Goal: Answer question/provide support

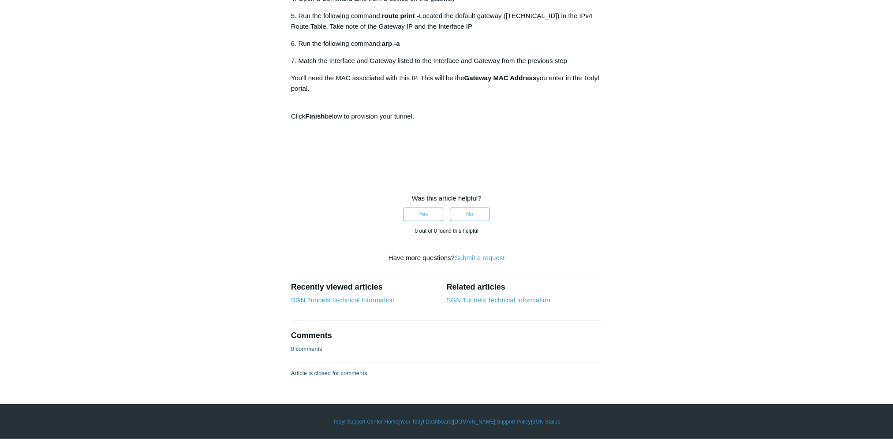
scroll to position [3308, 0]
drag, startPoint x: 763, startPoint y: 111, endPoint x: 755, endPoint y: 416, distance: 305.4
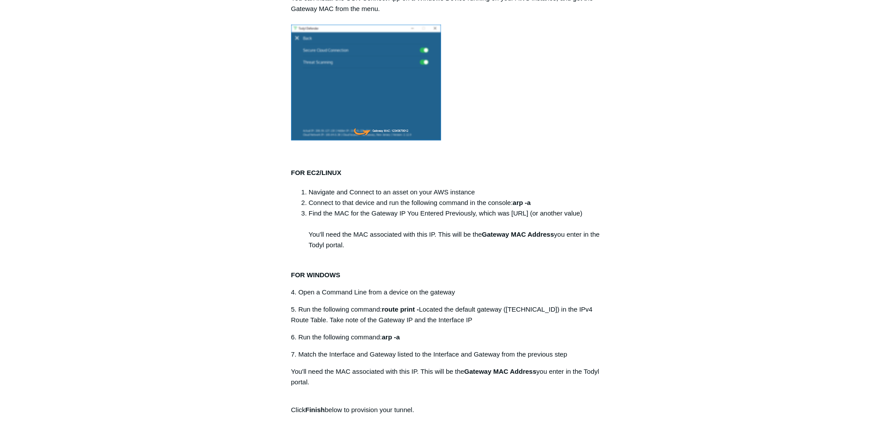
scroll to position [0, 0]
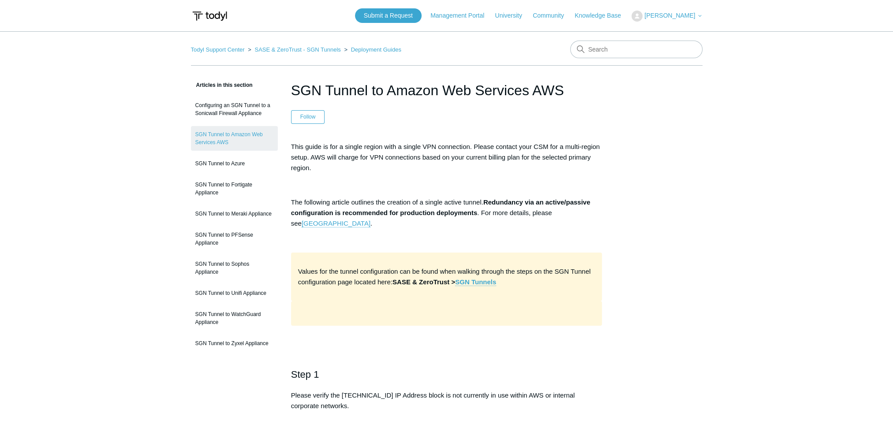
drag, startPoint x: 721, startPoint y: 290, endPoint x: 666, endPoint y: 60, distance: 235.9
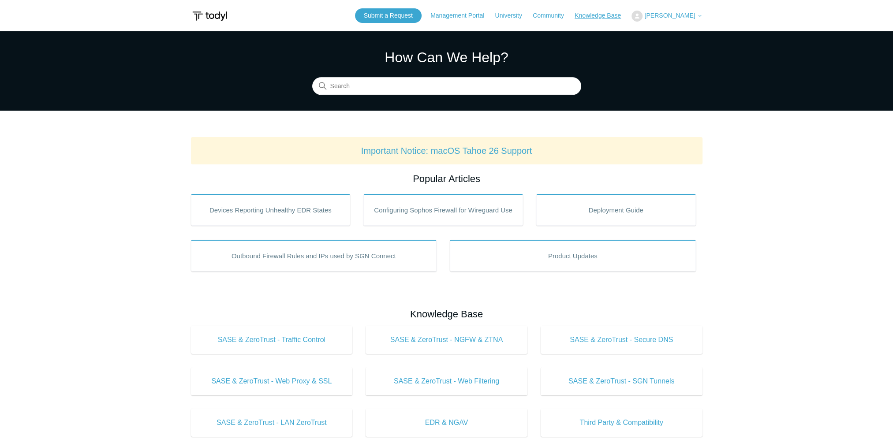
click at [614, 16] on link "Knowledge Base" at bounding box center [602, 15] width 55 height 9
click at [693, 15] on span "[PERSON_NAME]" at bounding box center [669, 15] width 51 height 7
click at [689, 37] on link "My Support Requests" at bounding box center [675, 34] width 86 height 15
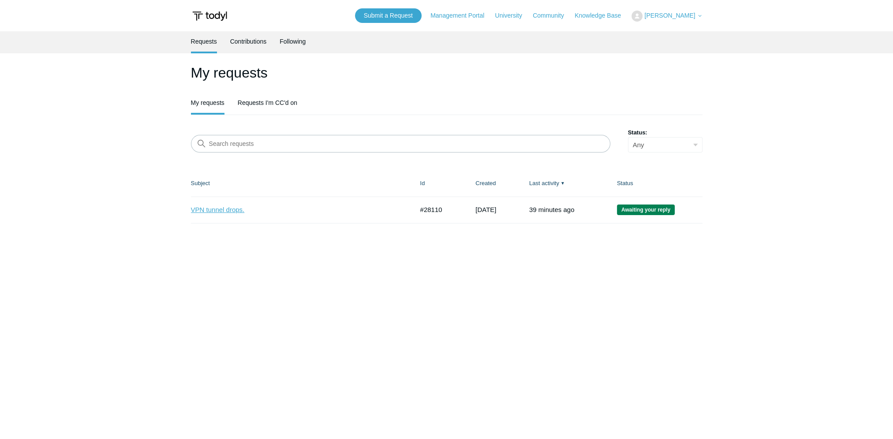
click at [318, 215] on link "VPN tunnel drops." at bounding box center [296, 210] width 210 height 10
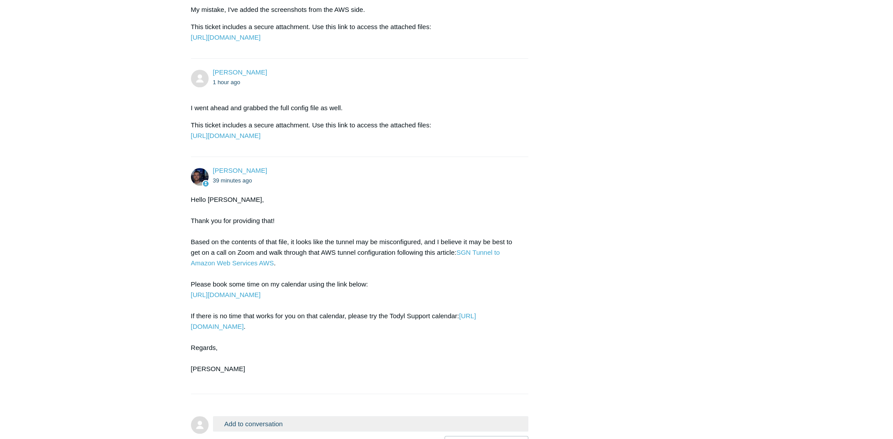
scroll to position [935, 0]
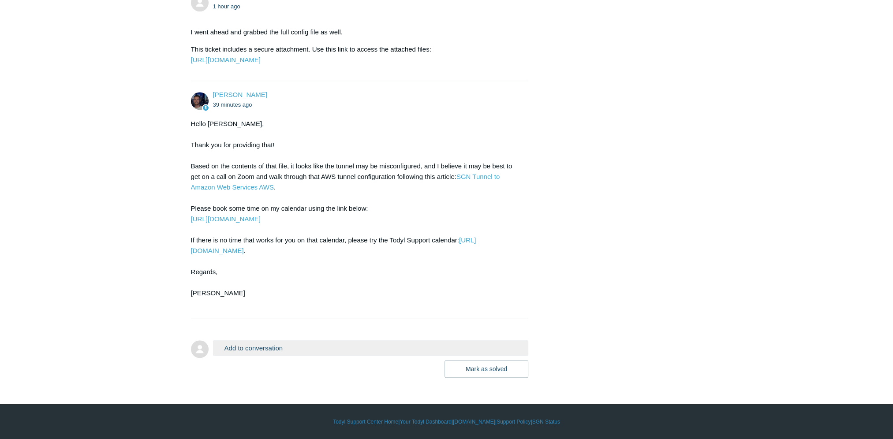
click at [323, 348] on button "Add to conversation" at bounding box center [371, 348] width 316 height 15
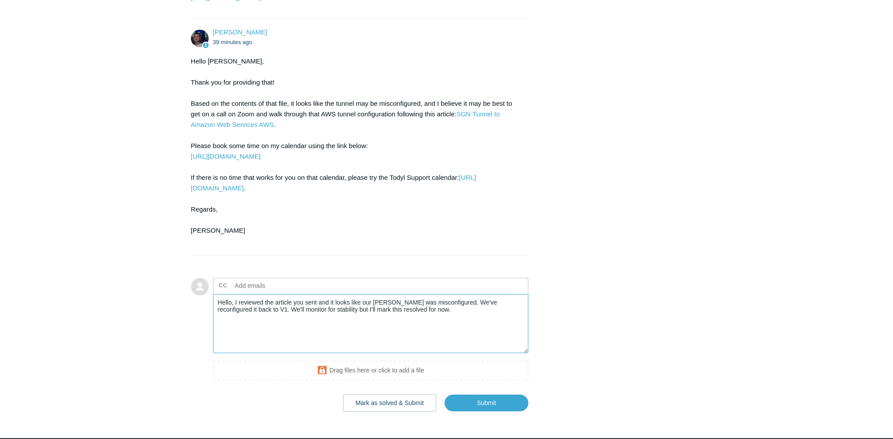
scroll to position [1032, 0]
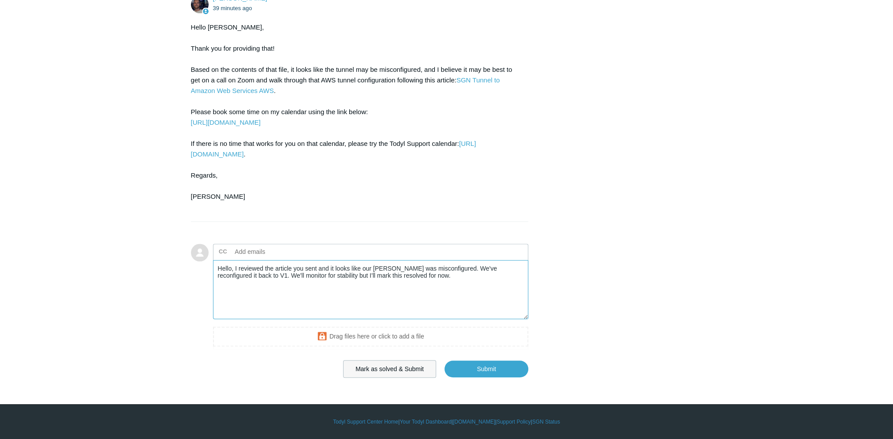
type textarea "Hello, I reviewed the article you sent and it looks like our [PERSON_NAME] was …"
click at [404, 372] on button "Mark as solved & Submit" at bounding box center [389, 369] width 93 height 18
